Goal: Transaction & Acquisition: Purchase product/service

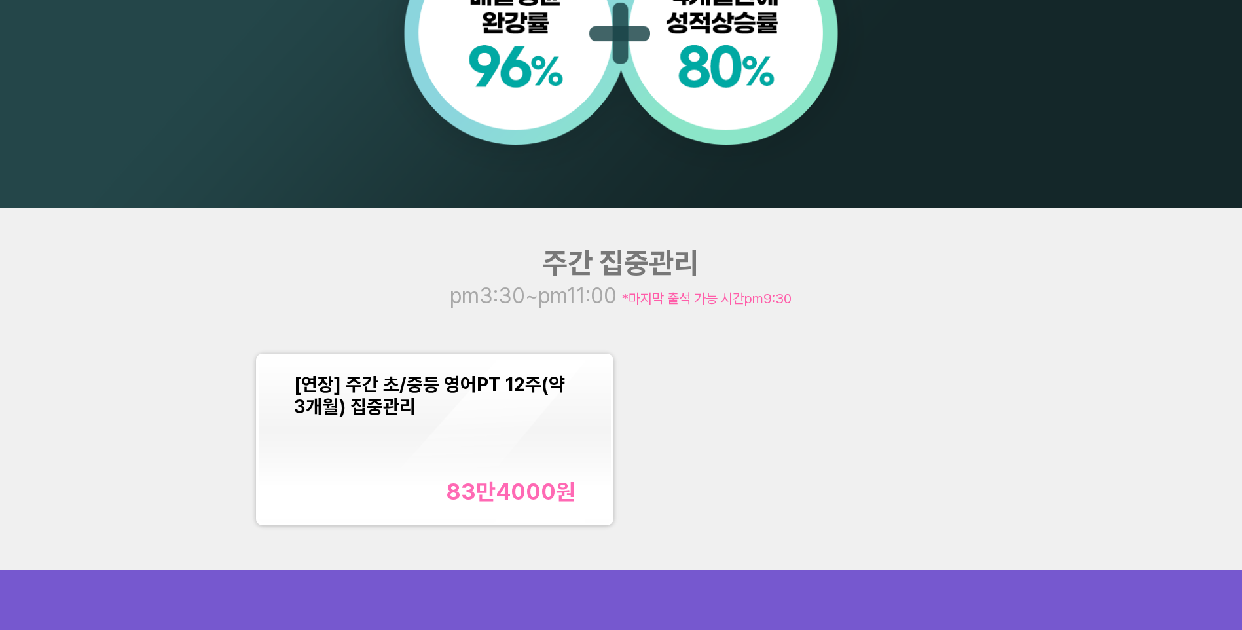
scroll to position [1448, 0]
click at [477, 461] on div "[연장] 주간 초/중등 영어PT 12주(약 3개월) 집중관리 83만4000 원" at bounding box center [435, 439] width 282 height 132
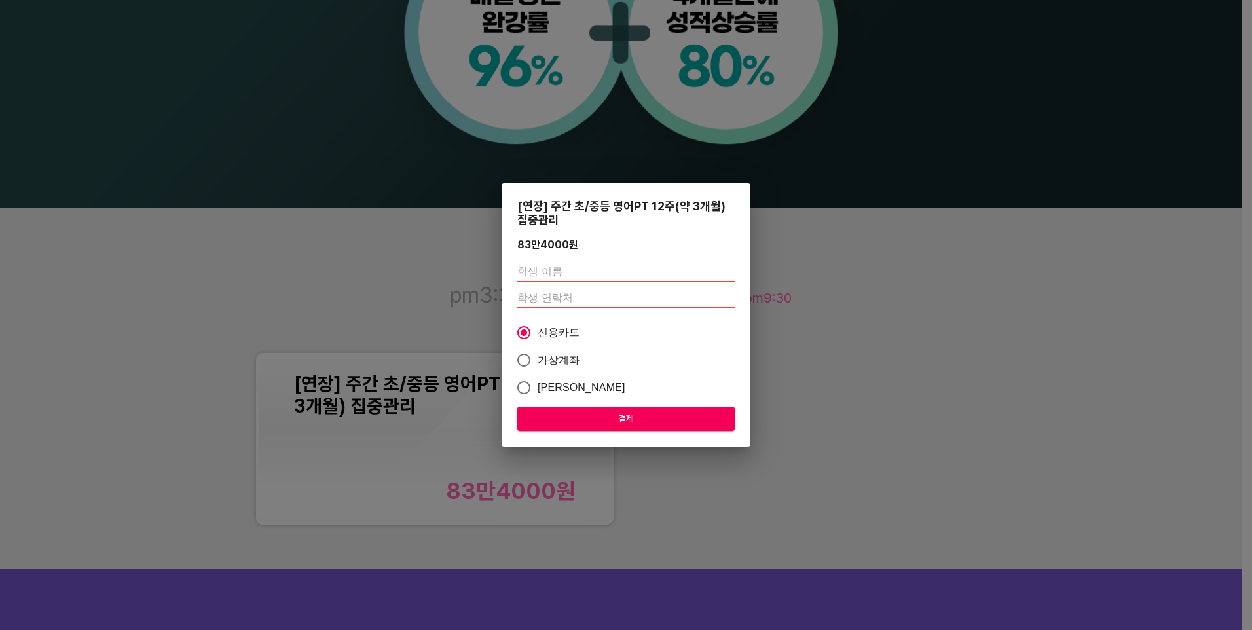
click at [546, 265] on input "text" at bounding box center [625, 271] width 217 height 21
type input "D"
type input "우민성"
click at [535, 292] on input "number" at bounding box center [625, 297] width 217 height 21
type input "01088636198"
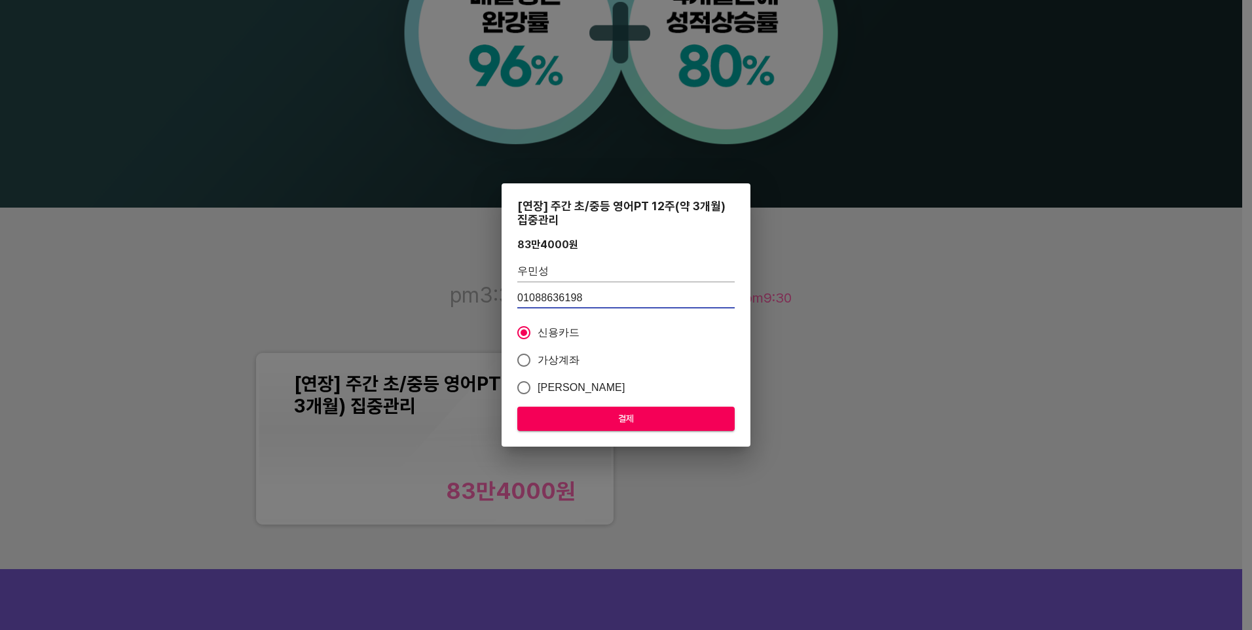
click at [665, 342] on label "신용카드" at bounding box center [617, 333] width 214 height 28
click at [538, 342] on input "신용카드" at bounding box center [524, 333] width 28 height 28
click at [625, 420] on span "결제" at bounding box center [626, 419] width 196 height 16
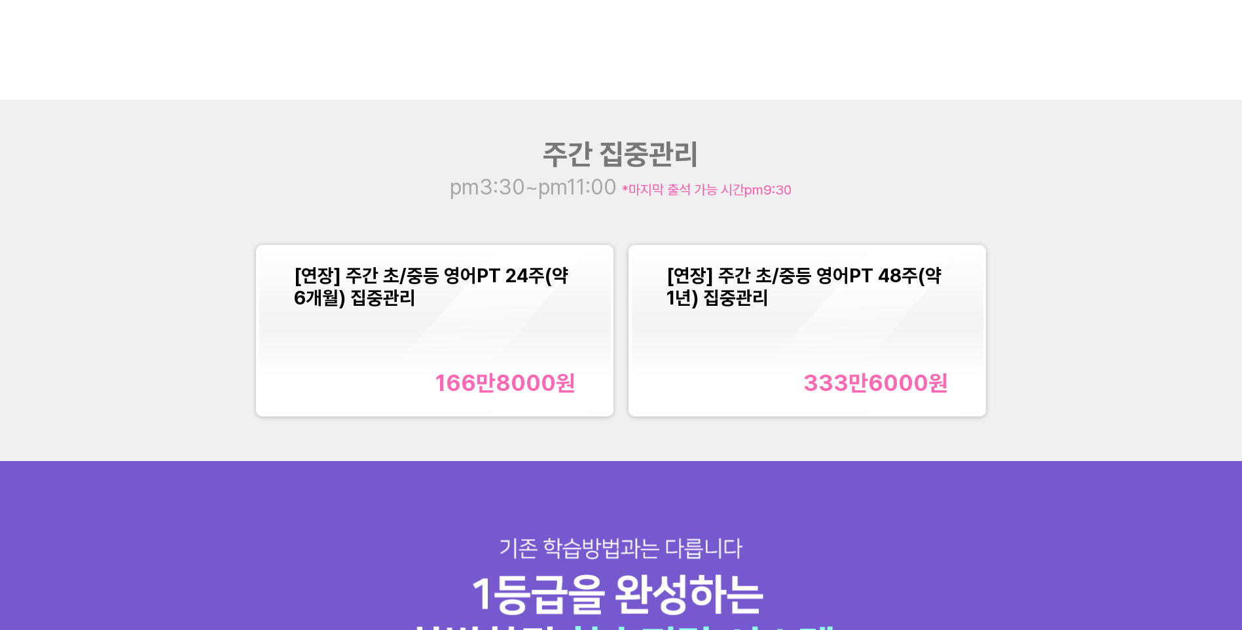
scroll to position [1572, 0]
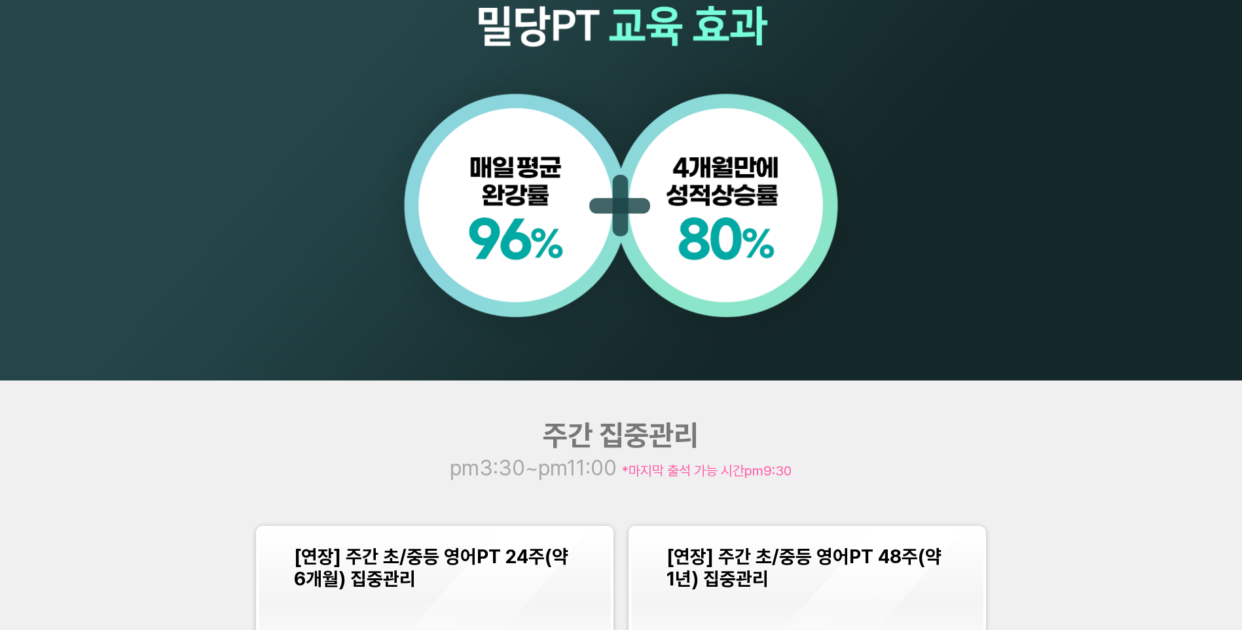
scroll to position [1506, 0]
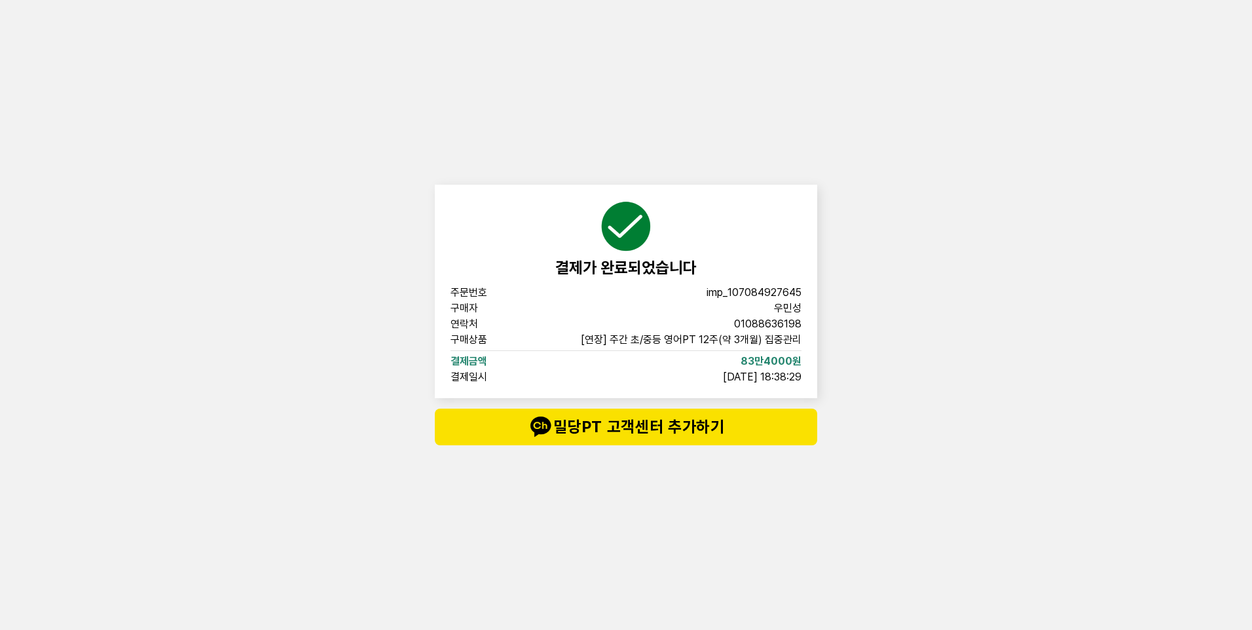
click at [877, 299] on div "결제가 완료되었습니다 주문번호 imp_[PHONE_NUMBER] 구매자 우민성 연락처 01088636198 구매상품 [연장] 주간 초/중등 영…" at bounding box center [626, 315] width 1252 height 630
